Goal: Transaction & Acquisition: Purchase product/service

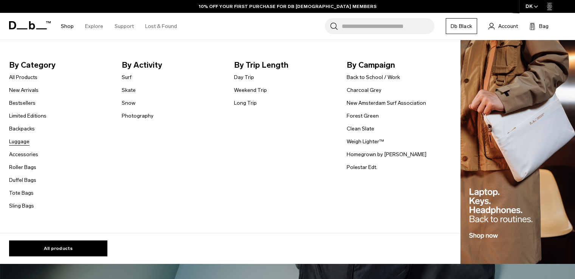
click at [15, 140] on link "Luggage" at bounding box center [19, 142] width 20 height 8
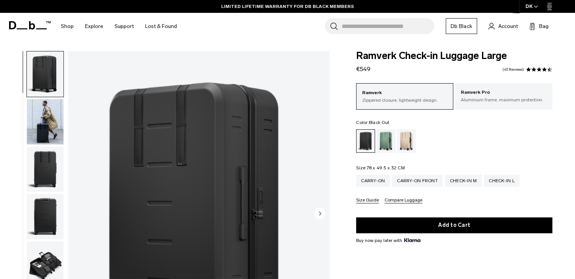
click at [47, 258] on img "button" at bounding box center [45, 264] width 37 height 45
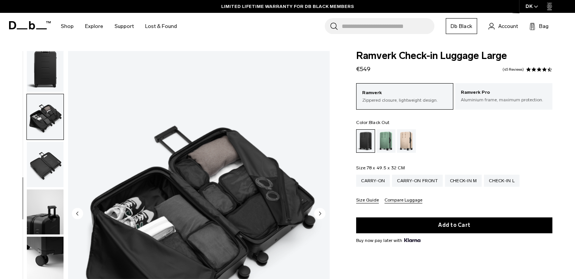
scroll to position [148, 0]
